Goal: Information Seeking & Learning: Learn about a topic

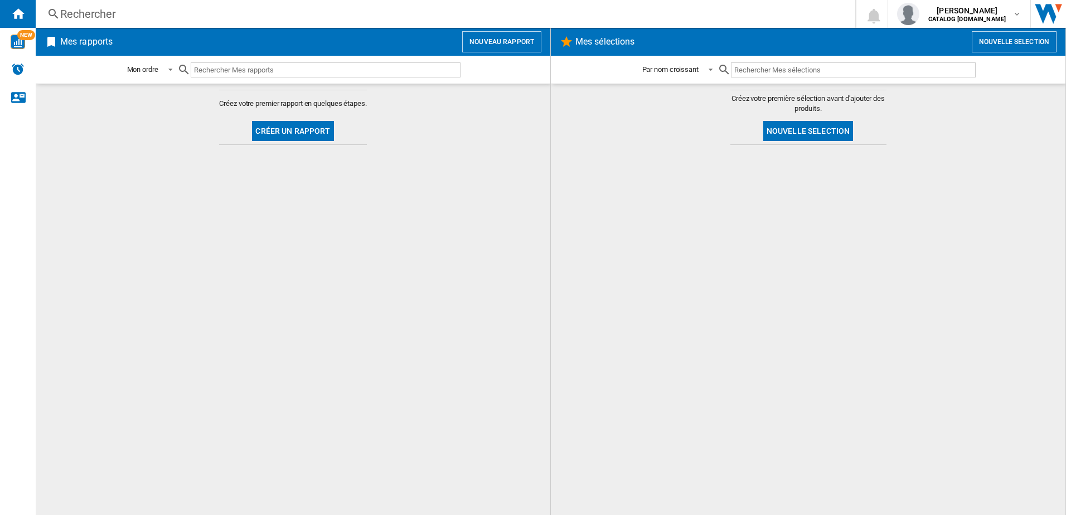
click at [106, 16] on div "Rechercher" at bounding box center [443, 14] width 766 height 16
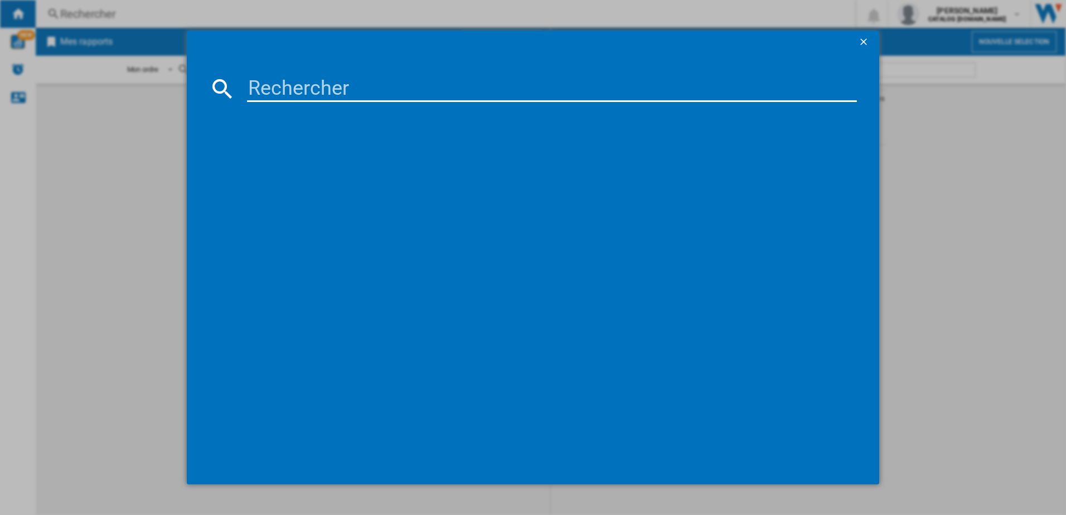
click at [263, 89] on input at bounding box center [552, 88] width 610 height 27
paste input "KNT6TE18S"
type input "KNT6TE18S"
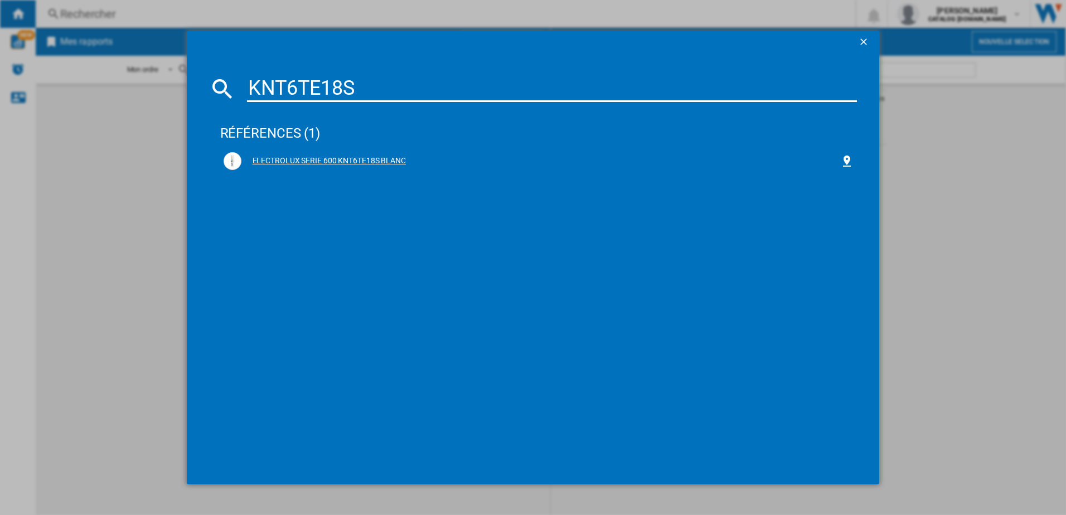
click at [349, 162] on div "ELECTROLUX SERIE 600 KNT6TE18S BLANC" at bounding box center [540, 161] width 599 height 11
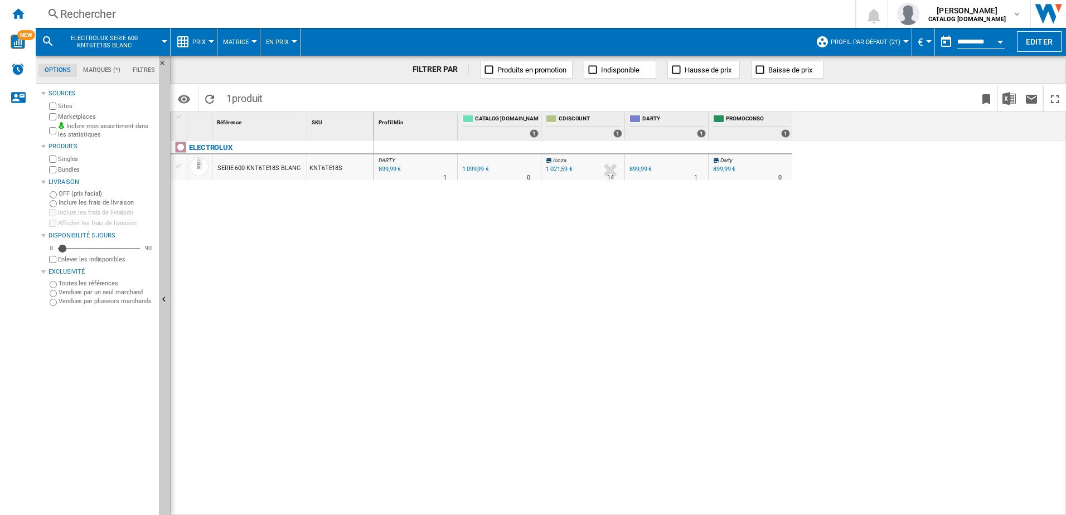
click at [903, 41] on div at bounding box center [906, 41] width 6 height 3
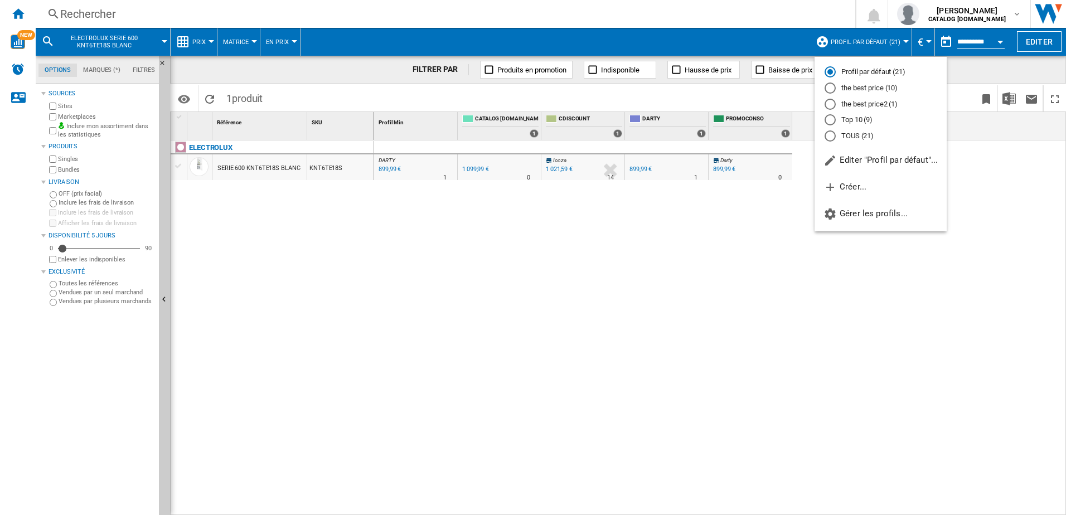
click at [984, 42] on md-backdrop at bounding box center [533, 257] width 1066 height 515
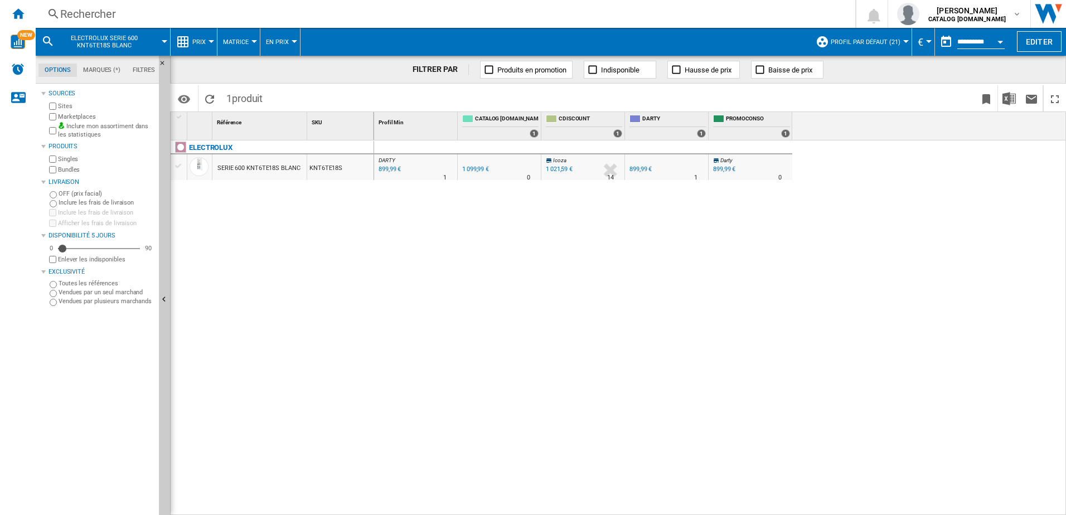
click at [1002, 41] on div "Open calendar" at bounding box center [1000, 42] width 6 height 3
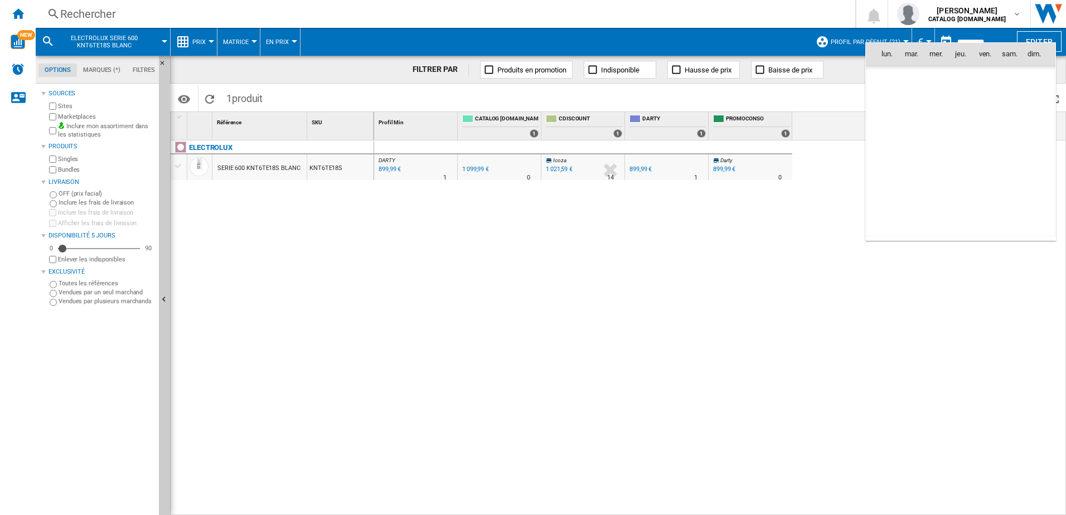
scroll to position [5318, 0]
click at [921, 34] on div at bounding box center [533, 257] width 1066 height 515
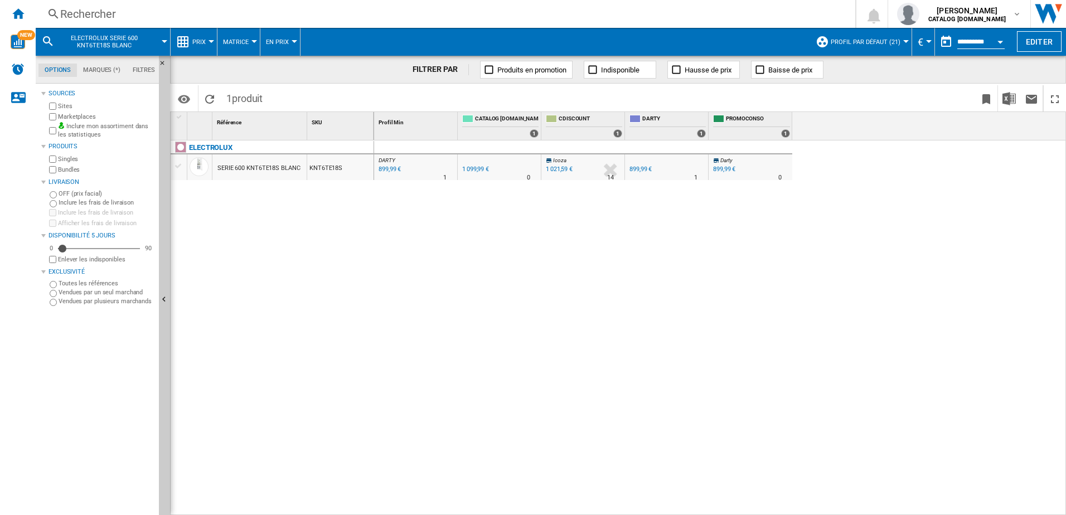
click at [198, 43] on span "Prix" at bounding box center [198, 41] width 13 height 7
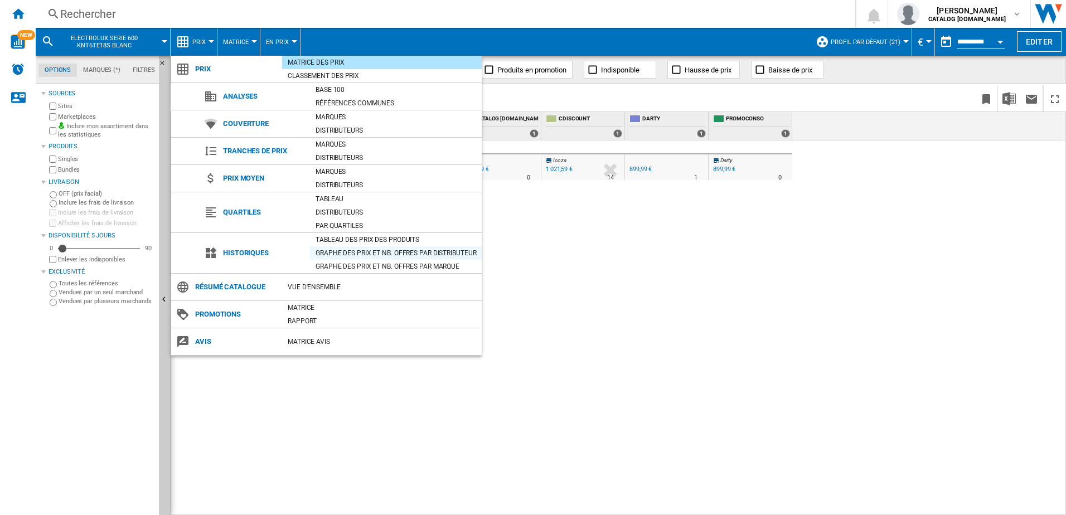
click at [341, 252] on div "Graphe des prix et nb. offres par distributeur" at bounding box center [396, 252] width 172 height 11
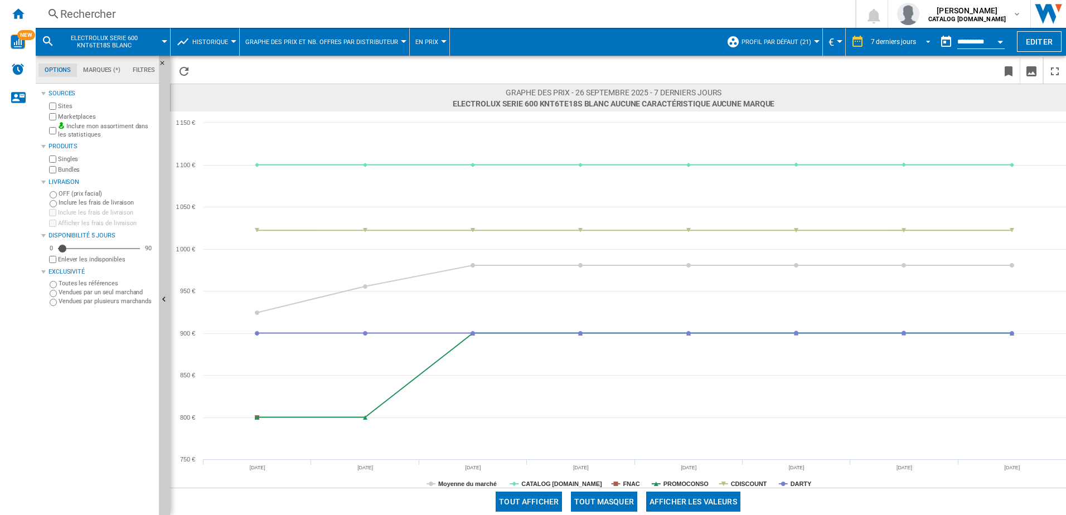
click at [919, 40] on span "REPORTS.WIZARD.STEPS.REPORT.STEPS.REPORT_OPTIONS.PERIOD: 7 derniers jours" at bounding box center [924, 41] width 13 height 10
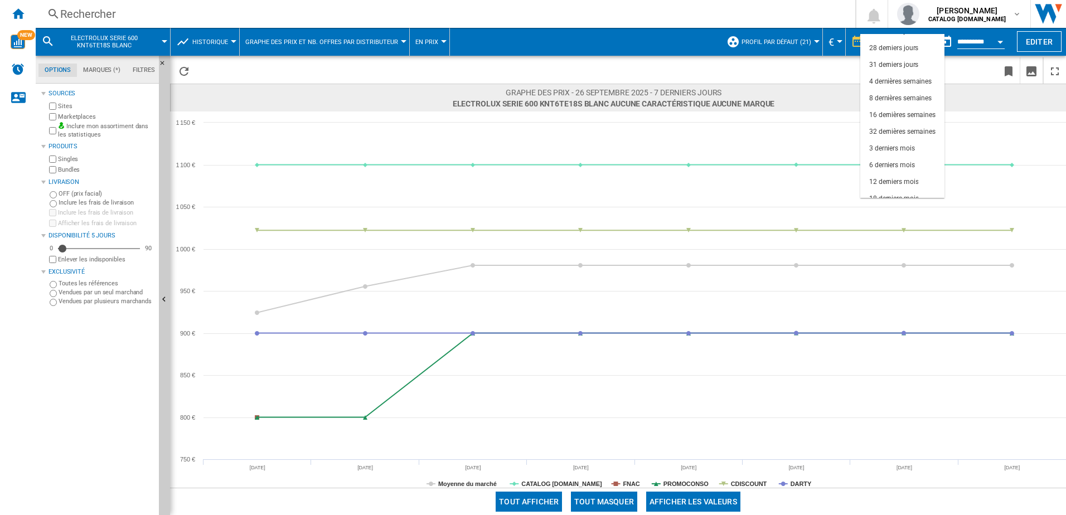
scroll to position [70, 0]
click at [885, 155] on div "6 derniers mois" at bounding box center [892, 156] width 46 height 9
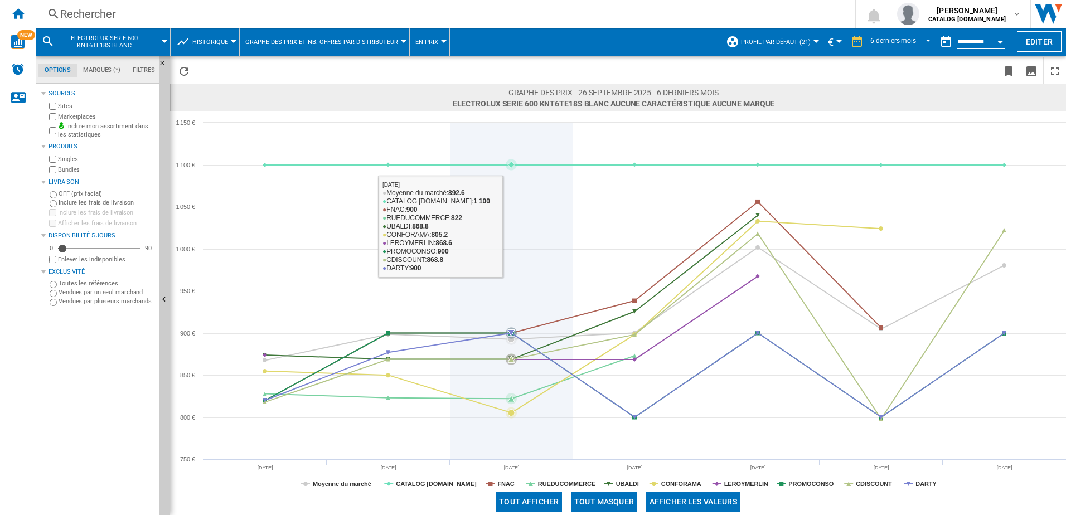
drag, startPoint x: 501, startPoint y: 230, endPoint x: 539, endPoint y: 240, distance: 39.7
click at [512, 234] on icon at bounding box center [512, 291] width 0 height 337
